Goal: Navigation & Orientation: Find specific page/section

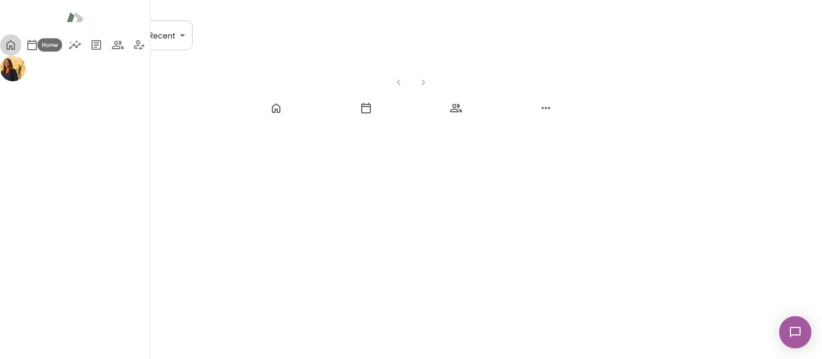
click at [17, 46] on icon "Home" at bounding box center [10, 45] width 13 height 13
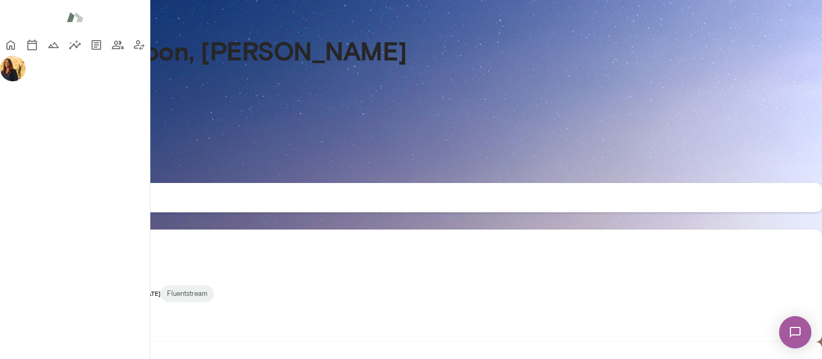
drag, startPoint x: 816, startPoint y: 108, endPoint x: 820, endPoint y: 155, distance: 46.8
drag, startPoint x: 819, startPoint y: 158, endPoint x: 811, endPoint y: 249, distance: 91.3
click at [811, 249] on div "Mindset reflective Good afternoon, Sheri * ​ ​ I want to find more time to thin…" at bounding box center [411, 352] width 822 height 705
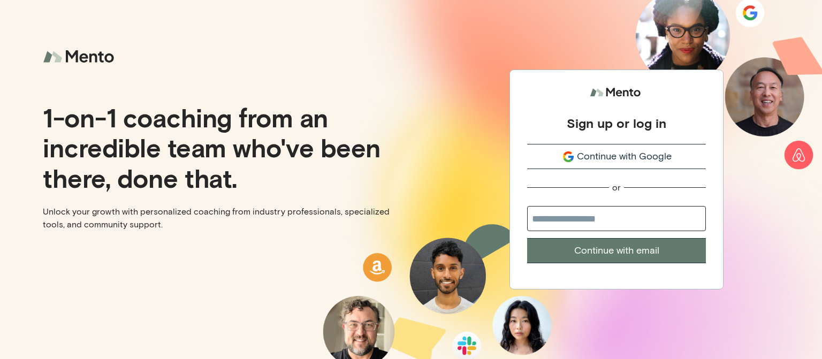
click at [628, 157] on span "Continue with Google" at bounding box center [624, 156] width 95 height 14
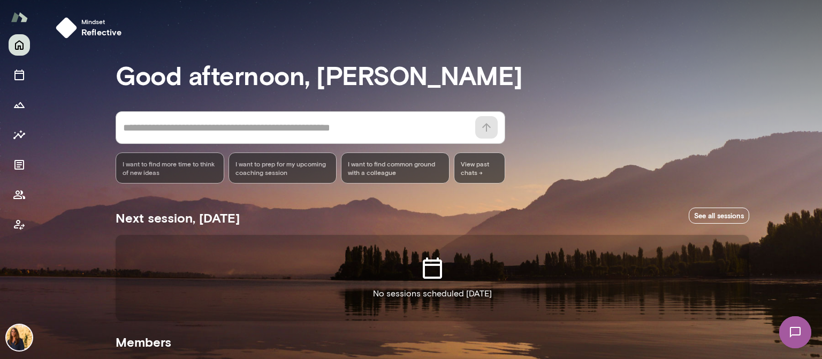
drag, startPoint x: 816, startPoint y: 65, endPoint x: 820, endPoint y: 133, distance: 68.1
click at [820, 133] on div at bounding box center [411, 119] width 822 height 239
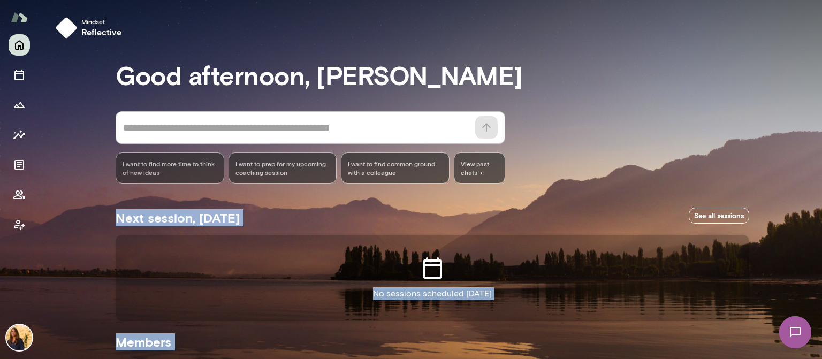
drag, startPoint x: 817, startPoint y: 117, endPoint x: 812, endPoint y: 172, distance: 54.8
click at [812, 172] on div "Mindset reflective Good afternoon, Sheri * ​ ​ I want to find more time to thin…" at bounding box center [411, 179] width 822 height 359
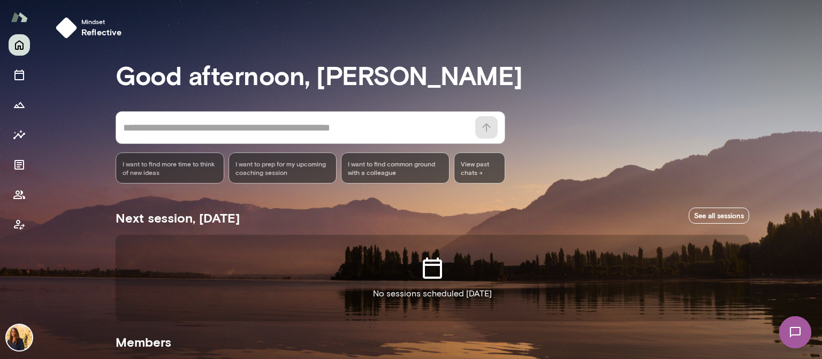
click at [634, 168] on div "* ​ ​ I want to find more time to think of new ideas I want to prep for my upco…" at bounding box center [433, 147] width 634 height 72
click at [16, 194] on icon "Members" at bounding box center [19, 194] width 13 height 13
